Goal: Task Accomplishment & Management: Use online tool/utility

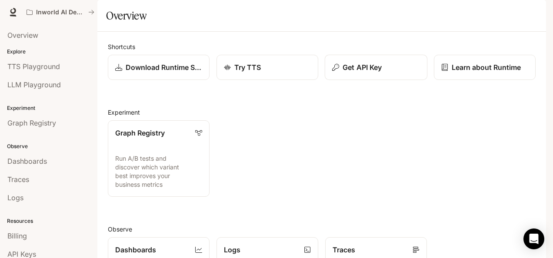
click at [366, 73] on p "Get API Key" at bounding box center [362, 67] width 39 height 10
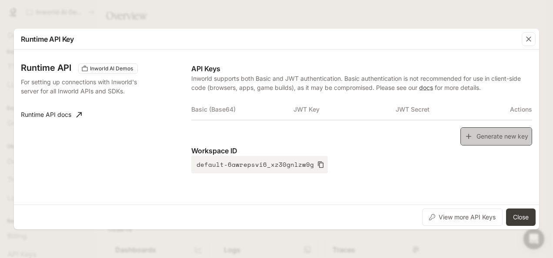
click at [511, 136] on button "Generate new key" at bounding box center [497, 136] width 72 height 19
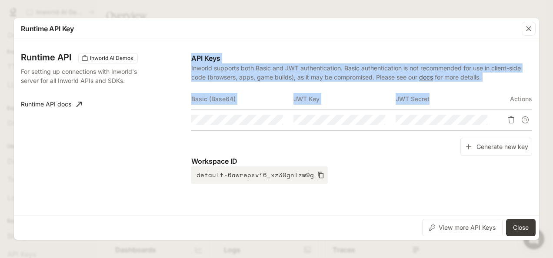
drag, startPoint x: 188, startPoint y: 100, endPoint x: 468, endPoint y: 96, distance: 279.8
click at [468, 96] on div "Runtime API Inworld AI Demos For setting up connections with Inworld's server f…" at bounding box center [277, 127] width 512 height 169
copy div "API Keys Inworld supports both Basic and JWT authentication. Basic authenticati…"
click at [275, 124] on icon "Copy Basic (Base64)" at bounding box center [276, 120] width 6 height 7
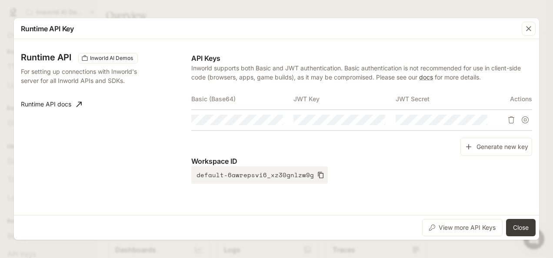
click at [335, 110] on td at bounding box center [345, 120] width 102 height 21
click at [374, 120] on button "Copy Key" at bounding box center [378, 120] width 15 height 15
click at [483, 119] on icon "Copy Secret" at bounding box center [480, 120] width 7 height 7
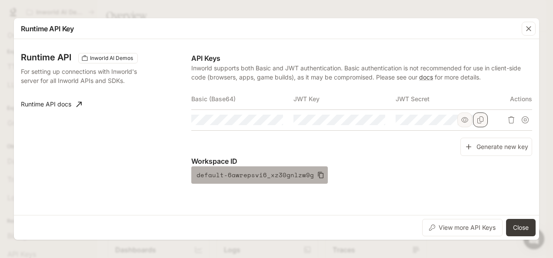
click at [318, 178] on icon "button" at bounding box center [321, 175] width 6 height 7
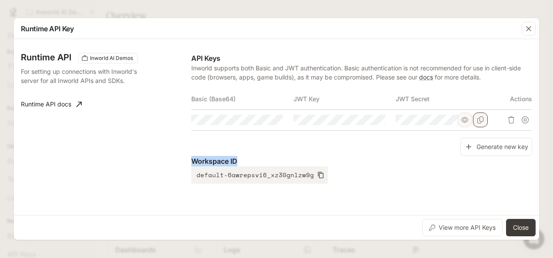
drag, startPoint x: 244, startPoint y: 160, endPoint x: 192, endPoint y: 165, distance: 51.6
click at [192, 165] on p "Workspace ID" at bounding box center [361, 161] width 341 height 10
copy p "Workspace ID"
click at [515, 226] on button "Close" at bounding box center [521, 227] width 30 height 17
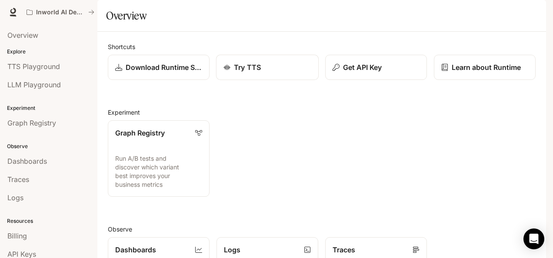
click at [234, 73] on p "Try TTS" at bounding box center [247, 67] width 27 height 10
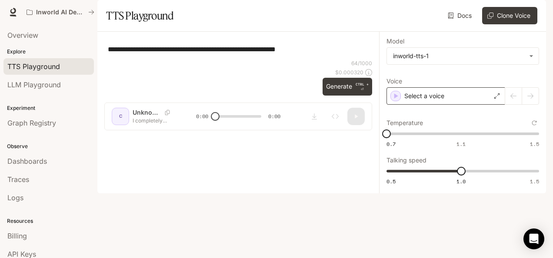
type textarea "**********"
type input "**********"
type input "***"
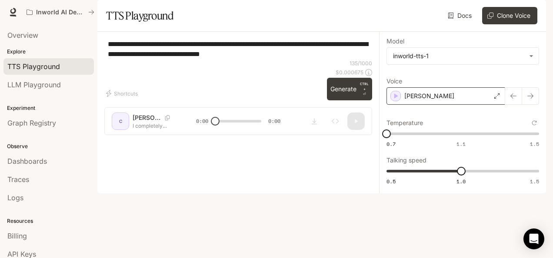
click at [500, 105] on div "[PERSON_NAME]" at bounding box center [446, 95] width 119 height 17
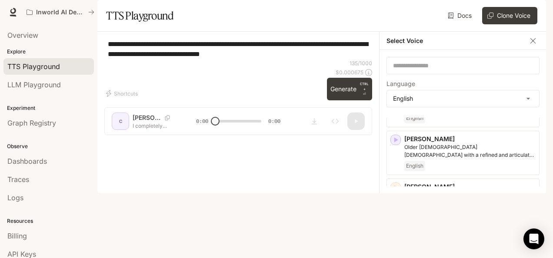
scroll to position [133, 0]
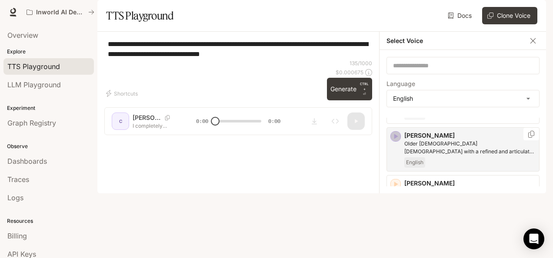
click at [395, 139] on icon "button" at bounding box center [397, 136] width 4 height 5
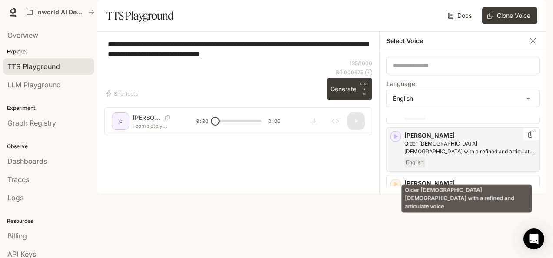
click at [426, 156] on p "Older [DEMOGRAPHIC_DATA] [DEMOGRAPHIC_DATA] with a refined and articulate voice" at bounding box center [470, 148] width 131 height 16
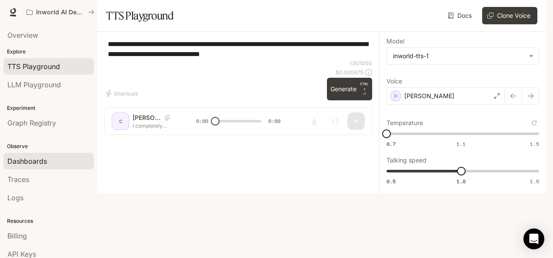
click at [18, 158] on span "Dashboards" at bounding box center [27, 161] width 40 height 10
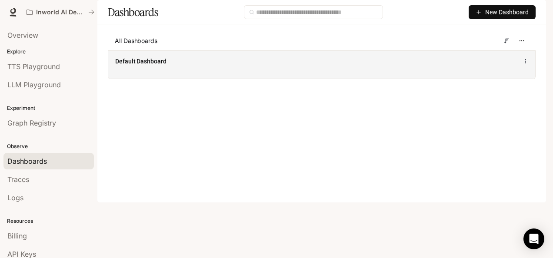
click at [219, 79] on div "Default Dashboard" at bounding box center [321, 64] width 427 height 28
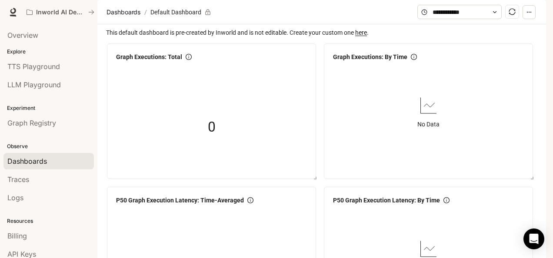
scroll to position [1159, 0]
click at [24, 198] on div "Logs" at bounding box center [48, 198] width 83 height 10
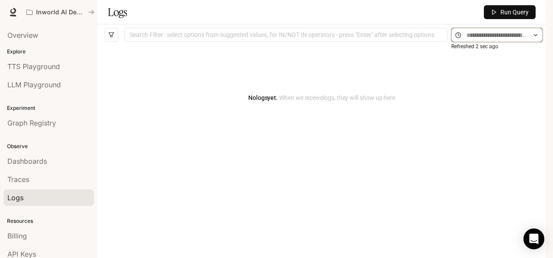
click at [483, 40] on input "text" at bounding box center [497, 35] width 61 height 10
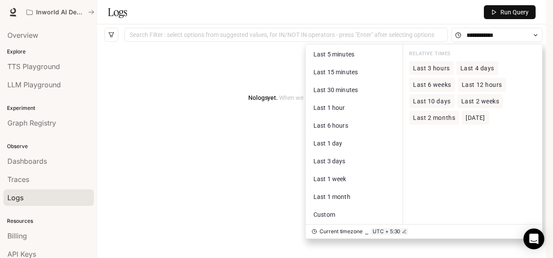
click at [518, 17] on span "Run Query" at bounding box center [515, 12] width 28 height 10
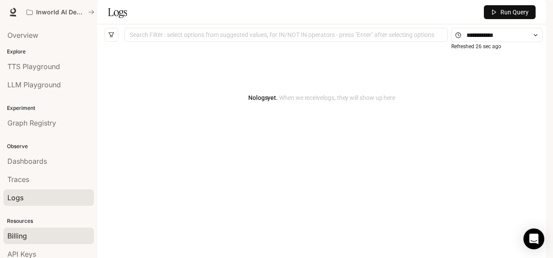
click at [23, 235] on span "Billing" at bounding box center [17, 236] width 20 height 10
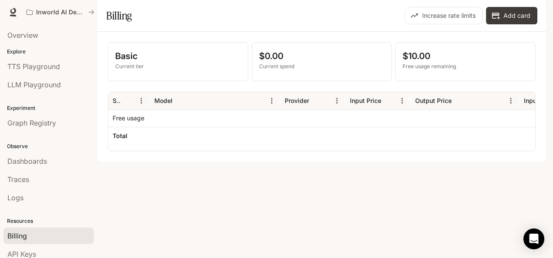
scroll to position [40, 0]
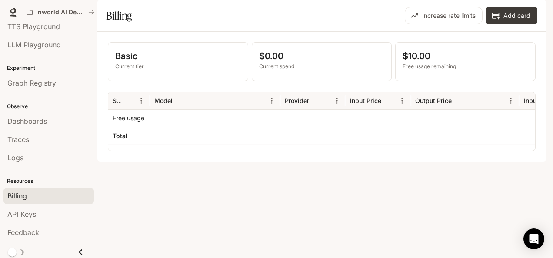
click at [478, 14] on span "Documentation" at bounding box center [494, 12] width 43 height 11
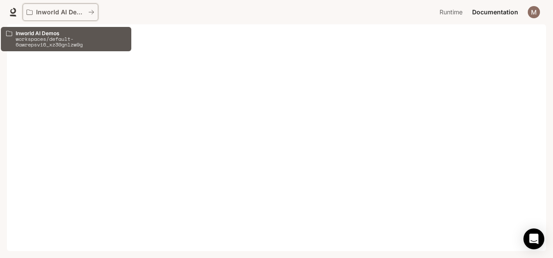
click at [42, 14] on p "Inworld AI Demos" at bounding box center [60, 12] width 49 height 7
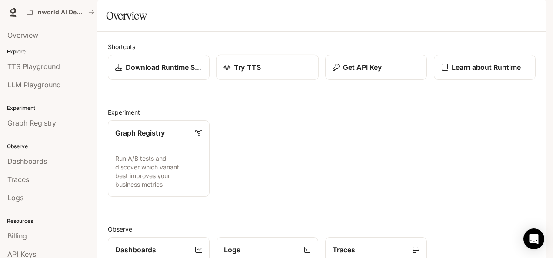
click at [256, 73] on p "Try TTS" at bounding box center [247, 67] width 27 height 10
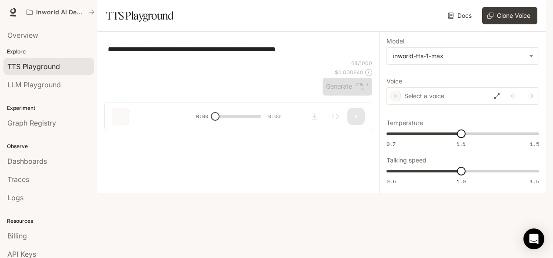
type textarea "**********"
type input "**********"
type input "***"
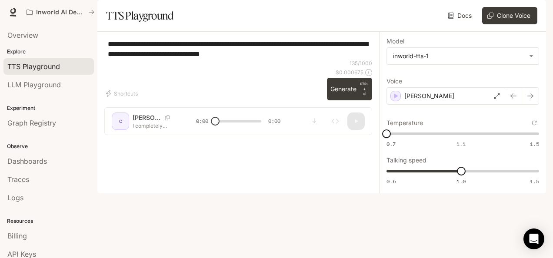
click at [155, 142] on div "**********" at bounding box center [238, 87] width 282 height 111
click at [345, 101] on button "Generate CTRL + ⏎" at bounding box center [349, 89] width 45 height 23
click at [163, 121] on icon "Copy Voice ID" at bounding box center [167, 117] width 9 height 5
type input "***"
type input "*"
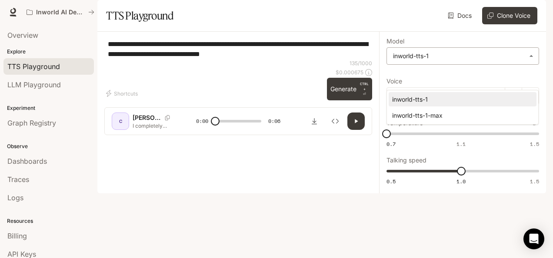
click at [476, 80] on body "**********" at bounding box center [276, 129] width 553 height 258
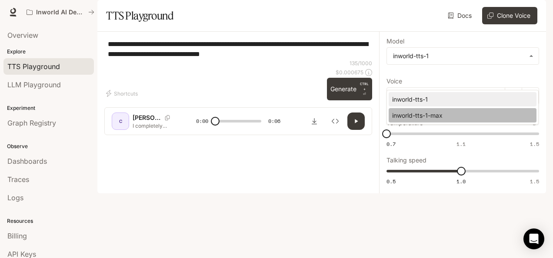
click at [439, 111] on div "inworld-tts-1-max" at bounding box center [460, 115] width 137 height 9
type input "**********"
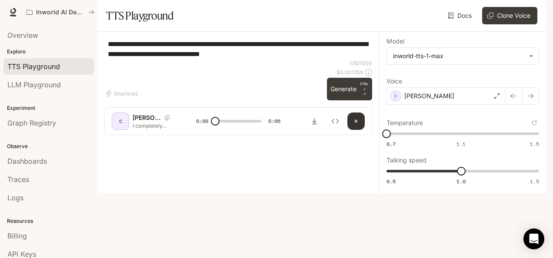
click at [356, 130] on button "button" at bounding box center [356, 121] width 17 height 17
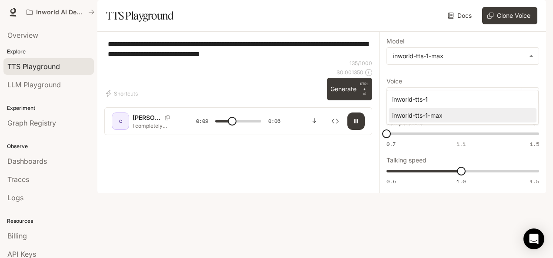
drag, startPoint x: 457, startPoint y: 82, endPoint x: 393, endPoint y: 83, distance: 64.4
click at [393, 83] on body "**********" at bounding box center [276, 129] width 553 height 258
type input "***"
type input "*"
click at [8, 197] on div at bounding box center [276, 129] width 553 height 258
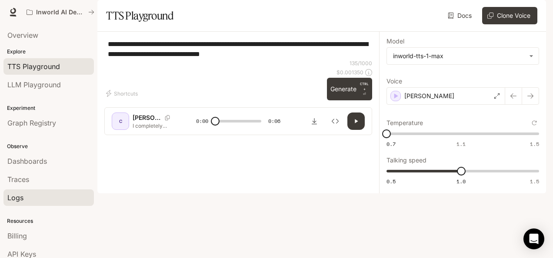
click at [8, 197] on span "Logs" at bounding box center [15, 198] width 16 height 10
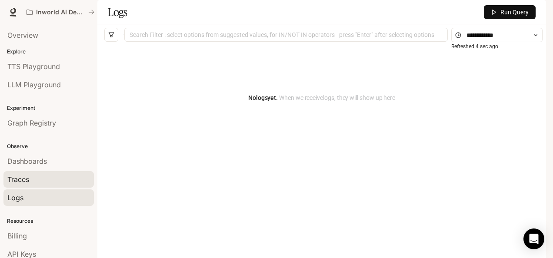
click at [17, 178] on span "Traces" at bounding box center [18, 179] width 22 height 10
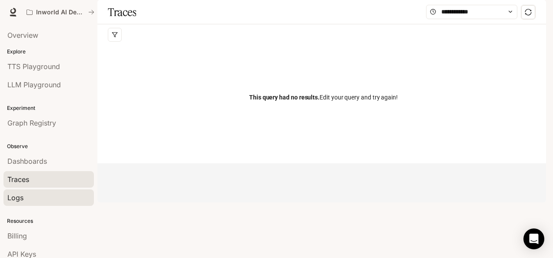
click at [23, 194] on div "Logs" at bounding box center [48, 198] width 83 height 10
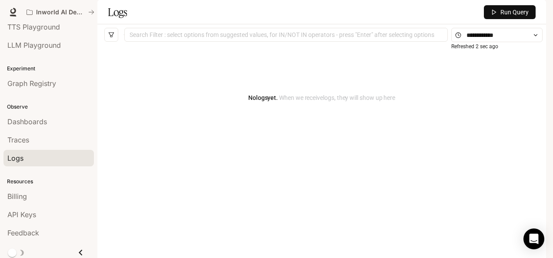
scroll to position [40, 0]
click at [24, 201] on link "Billing" at bounding box center [48, 196] width 90 height 17
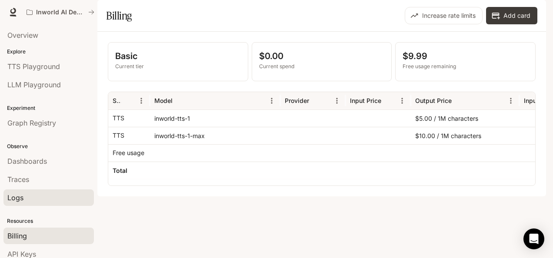
scroll to position [40, 0]
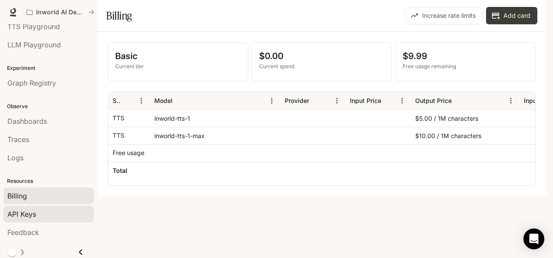
click at [23, 216] on span "API Keys" at bounding box center [21, 214] width 29 height 10
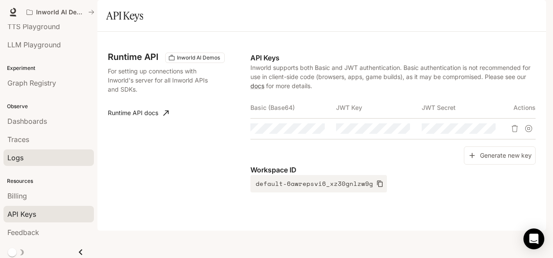
click at [23, 153] on div "Logs" at bounding box center [48, 158] width 83 height 10
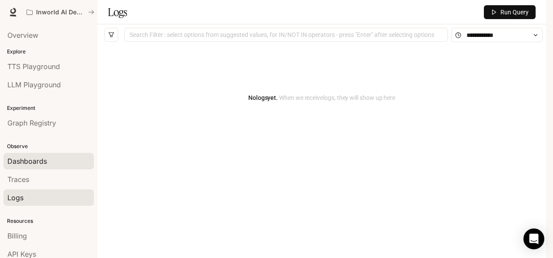
click at [22, 162] on span "Dashboards" at bounding box center [27, 161] width 40 height 10
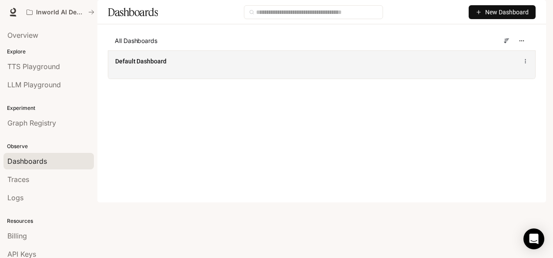
click at [198, 66] on div "Default Dashboard" at bounding box center [233, 61] width 236 height 9
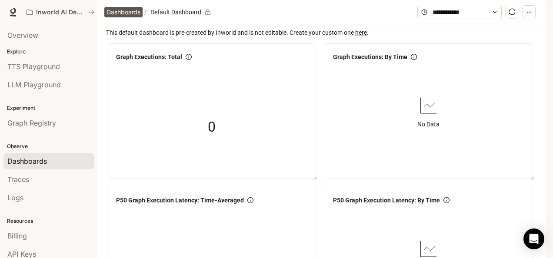
click at [135, 17] on span "Dashboards" at bounding box center [124, 12] width 34 height 10
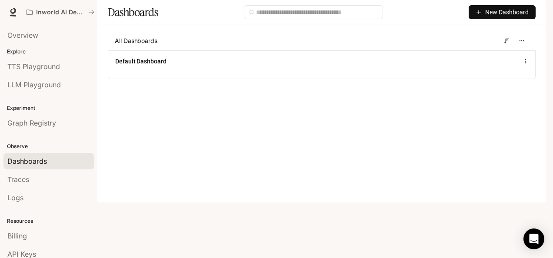
click at [479, 15] on icon "button" at bounding box center [479, 12] width 6 height 6
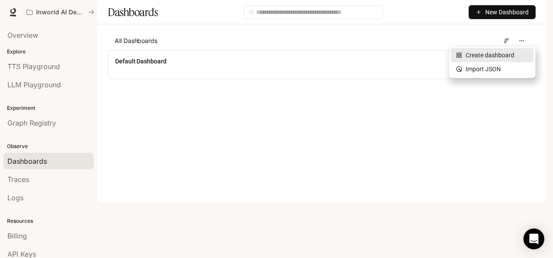
click at [499, 51] on div "Create dashboard" at bounding box center [492, 55] width 72 height 10
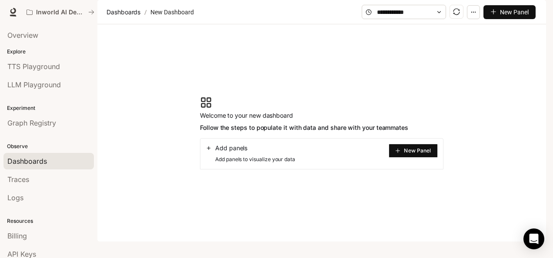
click at [399, 151] on icon "plus" at bounding box center [398, 151] width 4 height 0
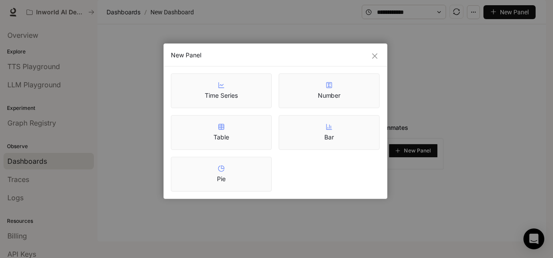
click at [221, 92] on article "Time Series" at bounding box center [221, 95] width 33 height 9
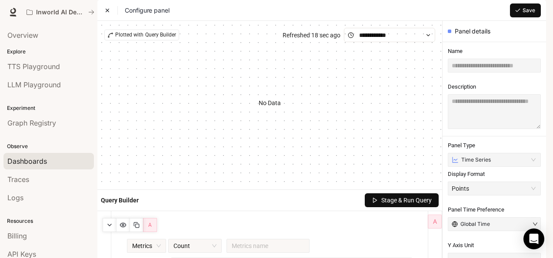
scroll to position [144, 0]
click at [154, 240] on span "Metrics" at bounding box center [146, 246] width 29 height 13
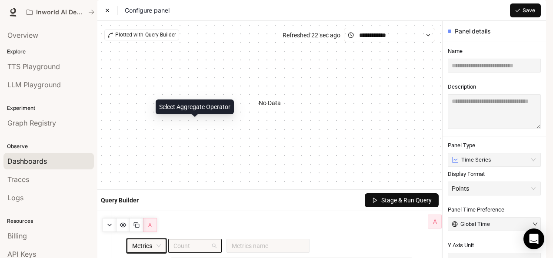
click at [191, 240] on span "Count" at bounding box center [195, 246] width 43 height 13
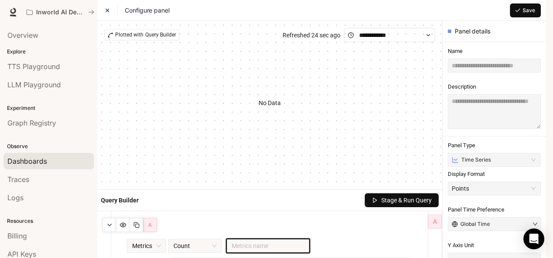
click at [269, 240] on input "search" at bounding box center [268, 246] width 73 height 13
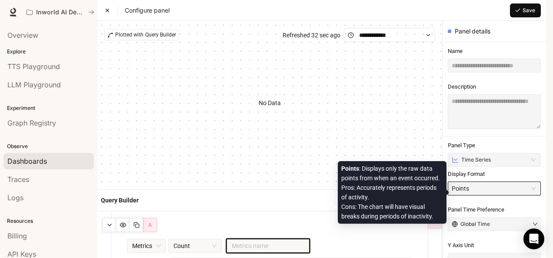
click at [489, 191] on div "Points" at bounding box center [490, 188] width 77 height 13
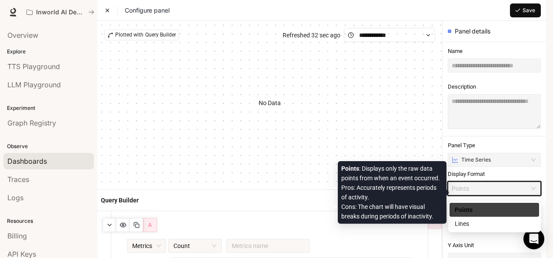
click at [489, 191] on div "Points" at bounding box center [490, 188] width 77 height 13
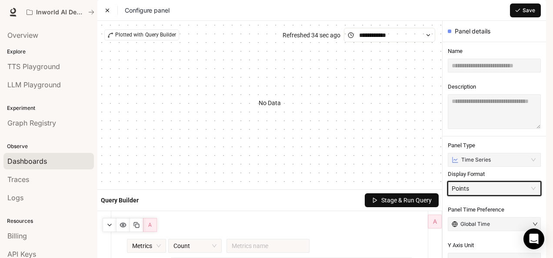
scroll to position [0, 0]
click at [110, 13] on icon at bounding box center [107, 10] width 6 height 6
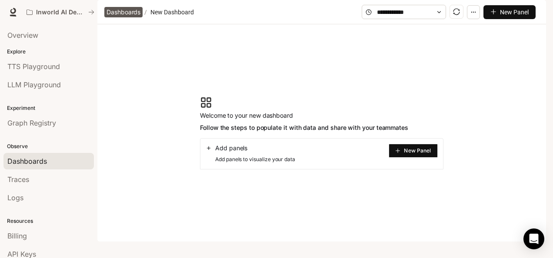
click at [114, 17] on span "Dashboards" at bounding box center [124, 12] width 34 height 10
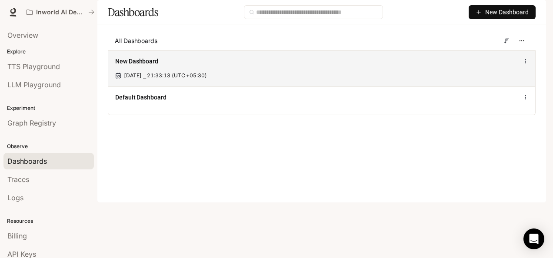
click at [526, 64] on icon at bounding box center [526, 61] width 6 height 6
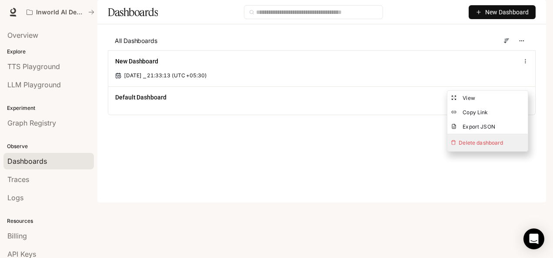
click at [473, 138] on span "Delete dashboard" at bounding box center [488, 142] width 80 height 17
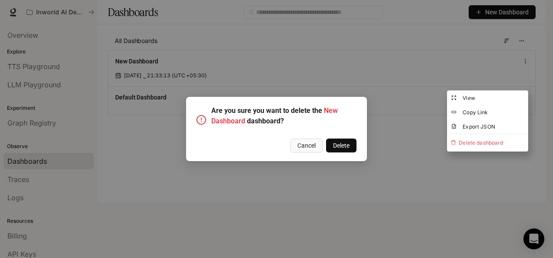
click at [342, 140] on button "Delete" at bounding box center [341, 146] width 30 height 14
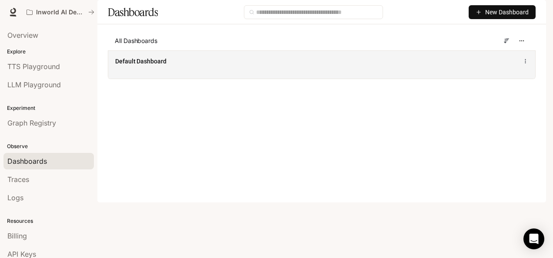
click at [282, 66] on div "Default Dashboard" at bounding box center [233, 61] width 236 height 9
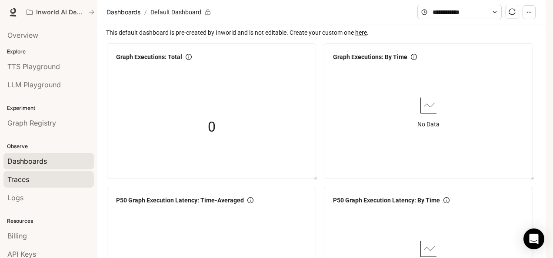
scroll to position [40, 0]
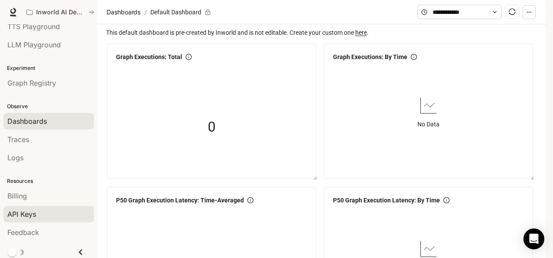
click at [20, 209] on span "API Keys" at bounding box center [21, 214] width 29 height 10
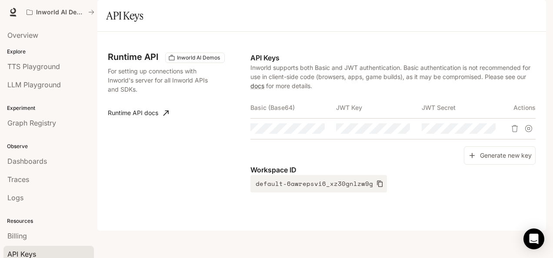
click at [19, 198] on span "Logs" at bounding box center [15, 198] width 16 height 10
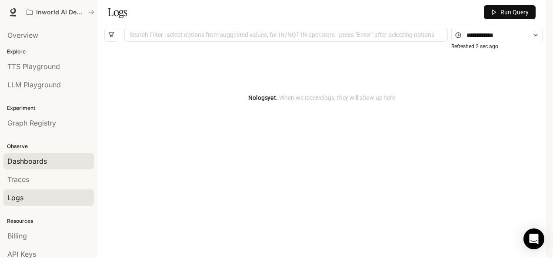
click at [36, 158] on span "Dashboards" at bounding box center [27, 161] width 40 height 10
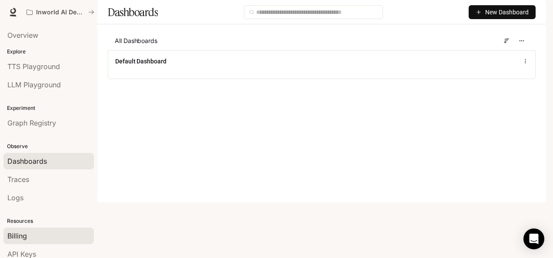
click at [18, 240] on link "Billing" at bounding box center [48, 236] width 90 height 17
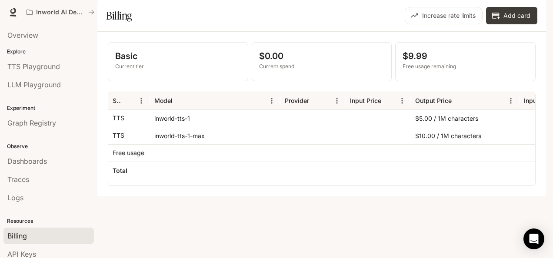
click at [540, 17] on button "button" at bounding box center [534, 11] width 17 height 17
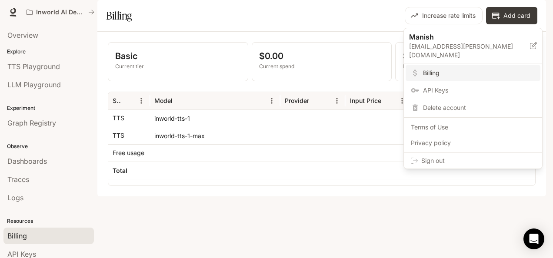
click at [327, 50] on div at bounding box center [276, 129] width 553 height 258
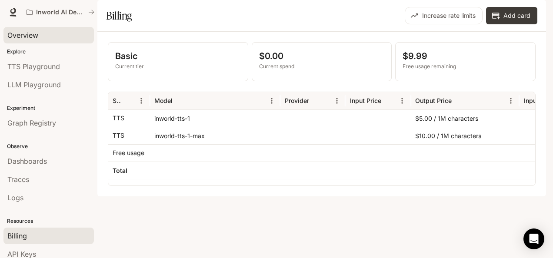
click at [39, 35] on div "Overview" at bounding box center [48, 35] width 83 height 10
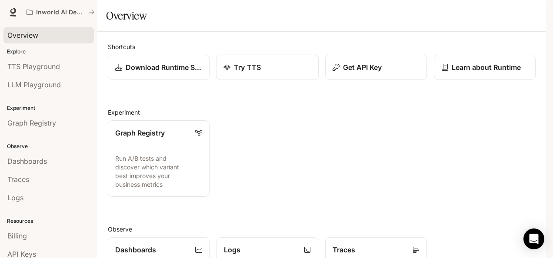
scroll to position [172, 0]
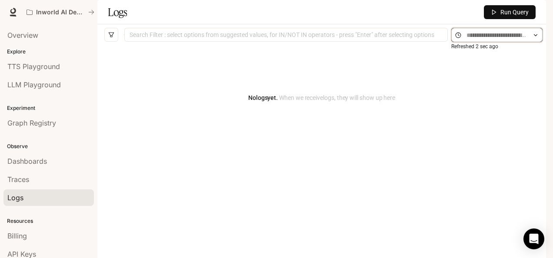
click at [508, 40] on input "text" at bounding box center [497, 35] width 61 height 10
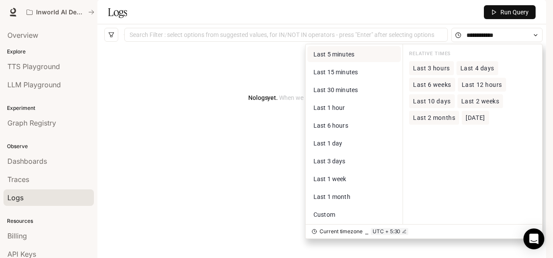
click at [343, 62] on button "Last 5 minutes" at bounding box center [355, 54] width 94 height 16
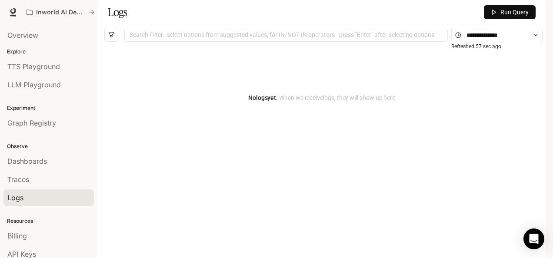
click at [496, 15] on icon "button" at bounding box center [494, 12] width 6 height 6
click at [24, 164] on span "Dashboards" at bounding box center [27, 161] width 40 height 10
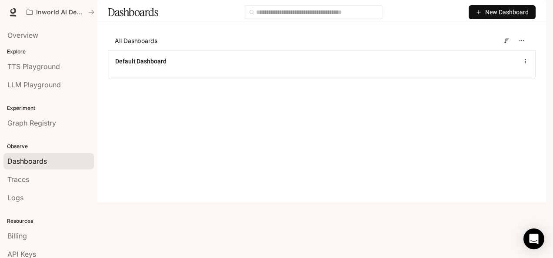
scroll to position [40, 0]
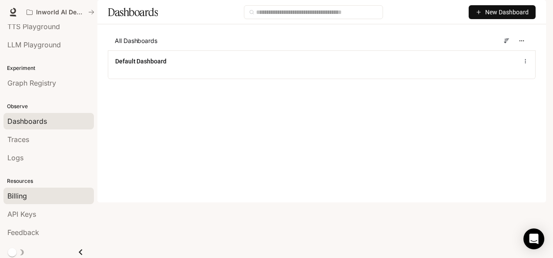
click at [18, 191] on span "Billing" at bounding box center [17, 196] width 20 height 10
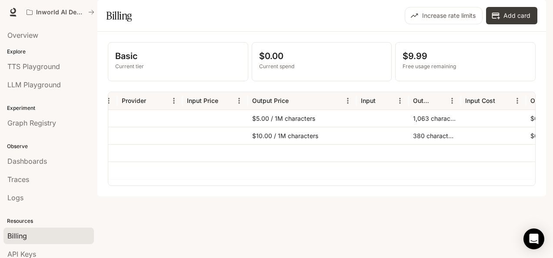
scroll to position [0, 163]
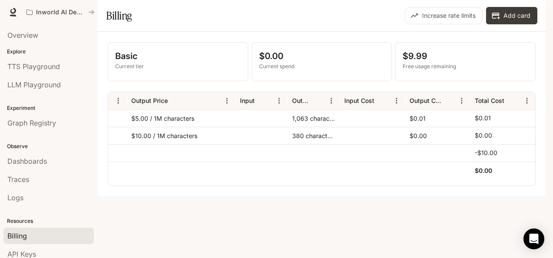
click at [332, 127] on div "1,063 characters" at bounding box center [314, 118] width 52 height 17
drag, startPoint x: 332, startPoint y: 139, endPoint x: 313, endPoint y: 77, distance: 64.7
click at [313, 63] on p "$0.00" at bounding box center [322, 56] width 126 height 13
click at [17, 194] on span "Logs" at bounding box center [15, 198] width 16 height 10
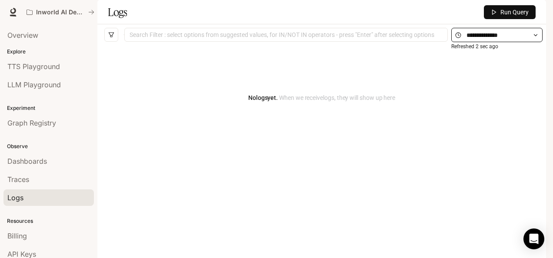
click at [494, 42] on span at bounding box center [497, 35] width 91 height 14
click at [538, 38] on icon at bounding box center [536, 35] width 6 height 6
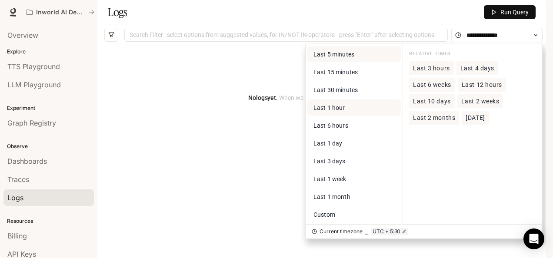
click at [330, 111] on span "Last 1 hour" at bounding box center [330, 107] width 32 height 7
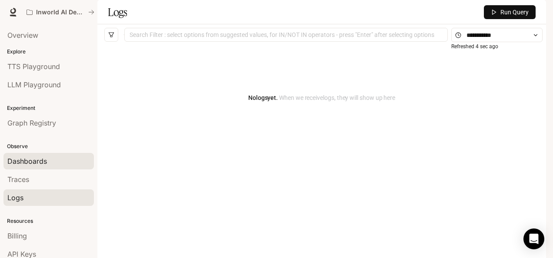
click at [46, 163] on span "Dashboards" at bounding box center [27, 161] width 40 height 10
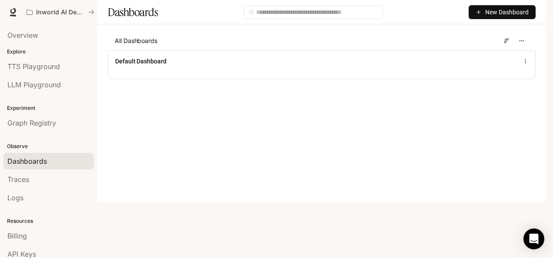
scroll to position [40, 0]
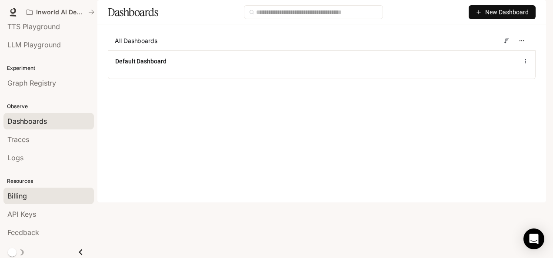
click at [21, 197] on span "Billing" at bounding box center [17, 196] width 20 height 10
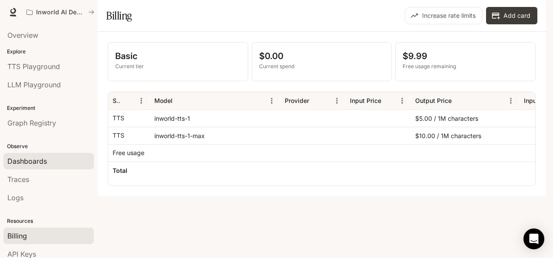
click at [52, 154] on link "Dashboards" at bounding box center [48, 161] width 90 height 17
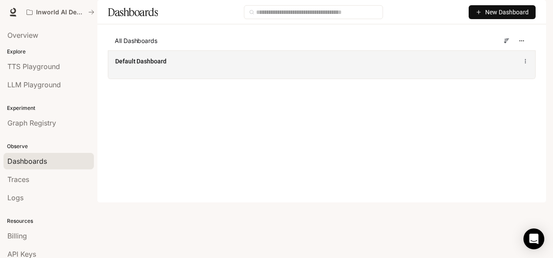
click at [254, 67] on div "Default Dashboard" at bounding box center [321, 61] width 413 height 10
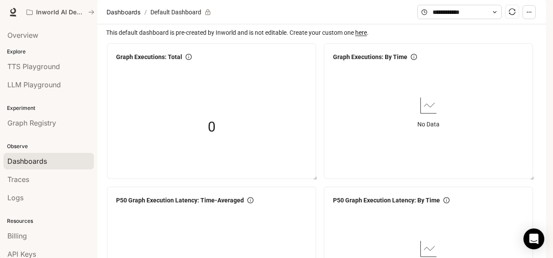
scroll to position [430, 0]
click at [446, 14] on span "Runtime" at bounding box center [452, 12] width 25 height 11
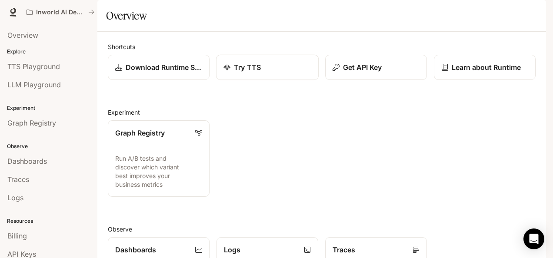
click at [277, 80] on link "Try TTS" at bounding box center [267, 68] width 103 height 26
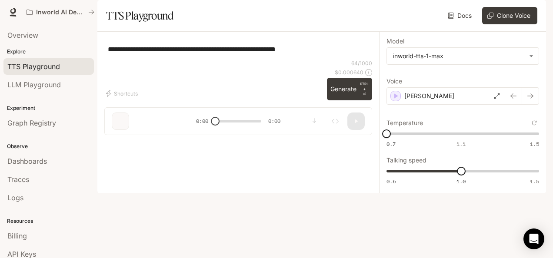
type input "***"
